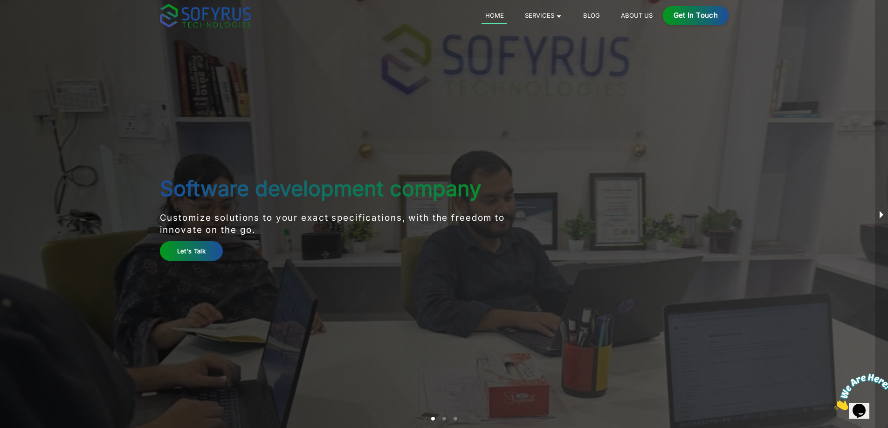
click at [879, 214] on button "next slide / item" at bounding box center [881, 214] width 13 height 428
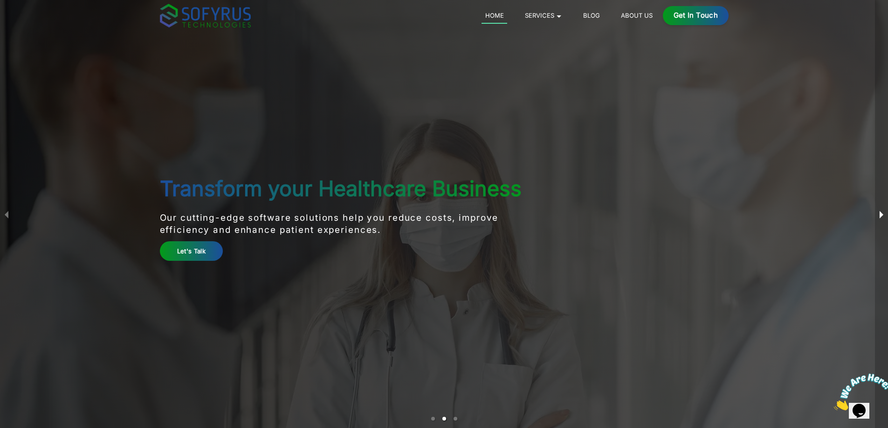
click at [879, 214] on button "next slide / item" at bounding box center [881, 214] width 13 height 428
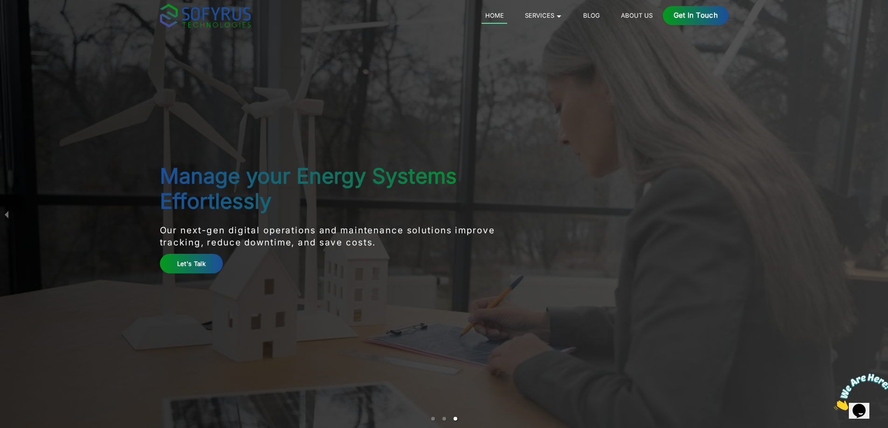
click at [879, 214] on div "Manage your Energy Systems Effortlessly Our next-gen digital operations and mai…" at bounding box center [444, 214] width 888 height 428
click at [10, 218] on button "previous slide / item" at bounding box center [6, 214] width 13 height 428
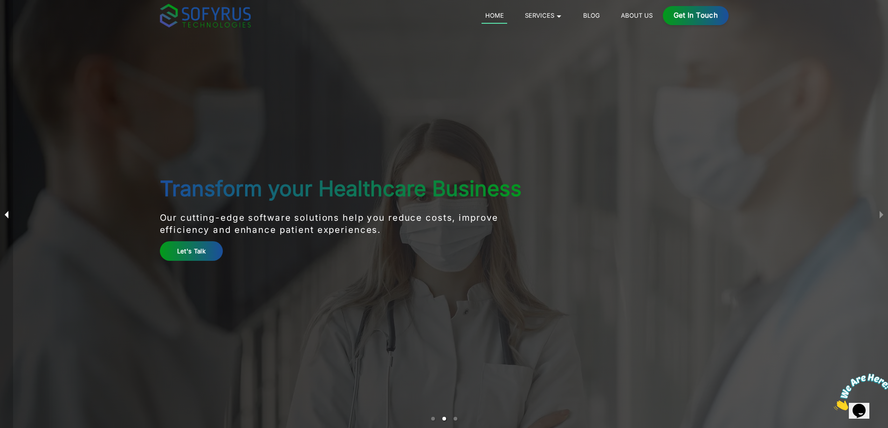
click at [10, 218] on button "previous slide / item" at bounding box center [6, 214] width 13 height 428
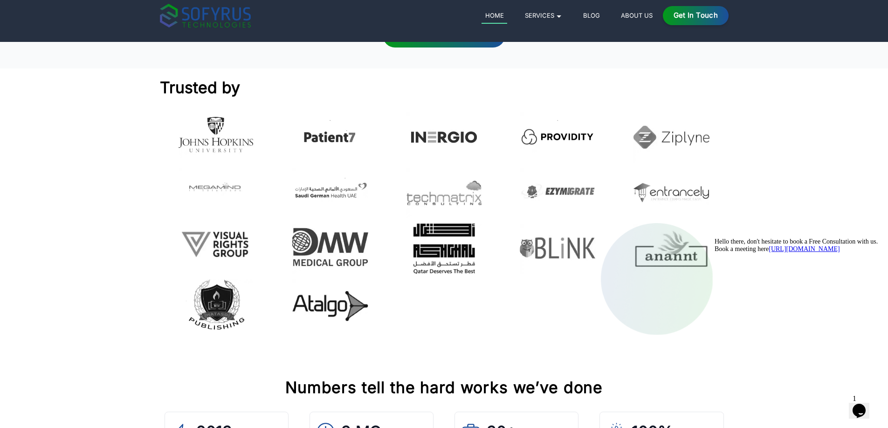
scroll to position [2908, 0]
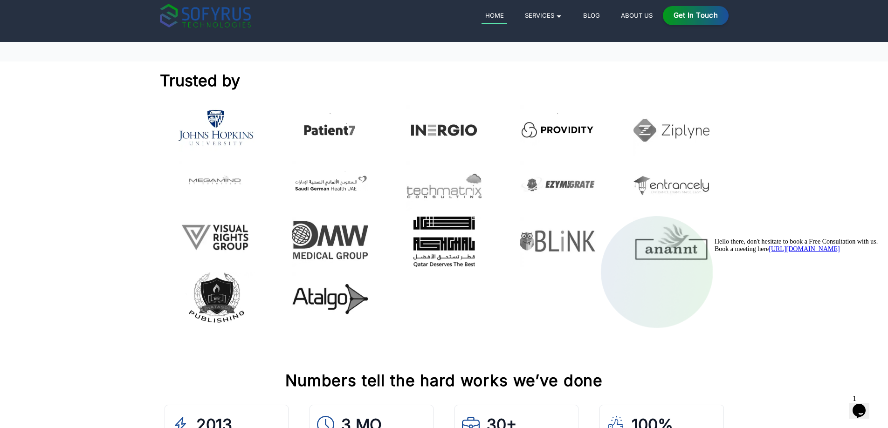
click at [208, 119] on img at bounding box center [216, 129] width 76 height 48
click at [221, 115] on img at bounding box center [216, 129] width 76 height 48
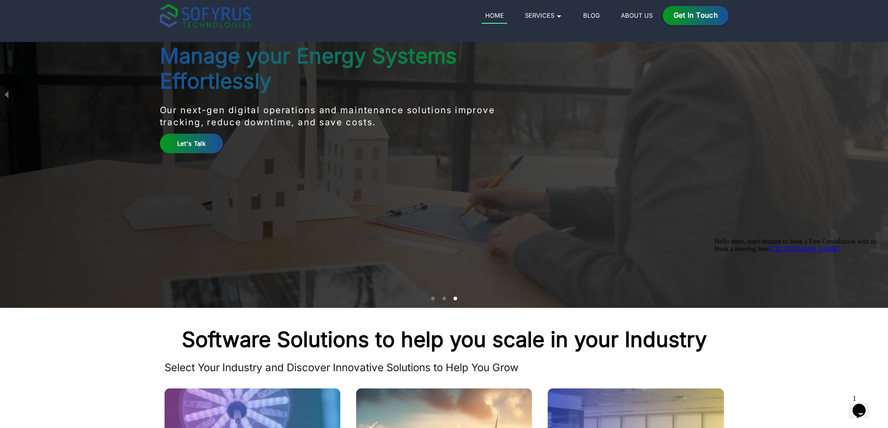
scroll to position [0, 0]
